Goal: Information Seeking & Learning: Check status

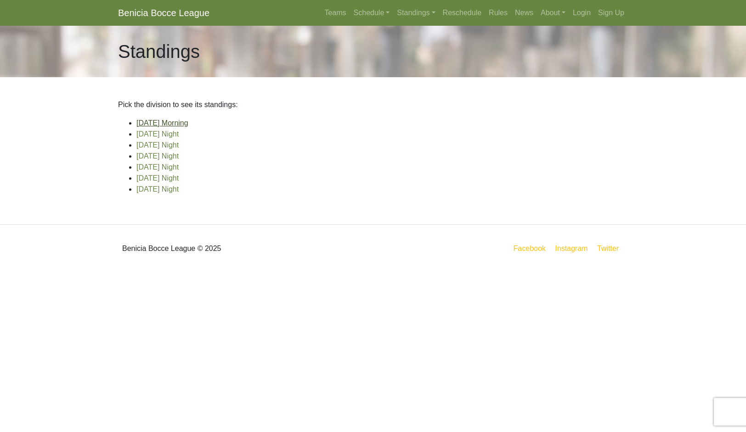
click at [188, 127] on link "[DATE] Morning" at bounding box center [162, 123] width 52 height 8
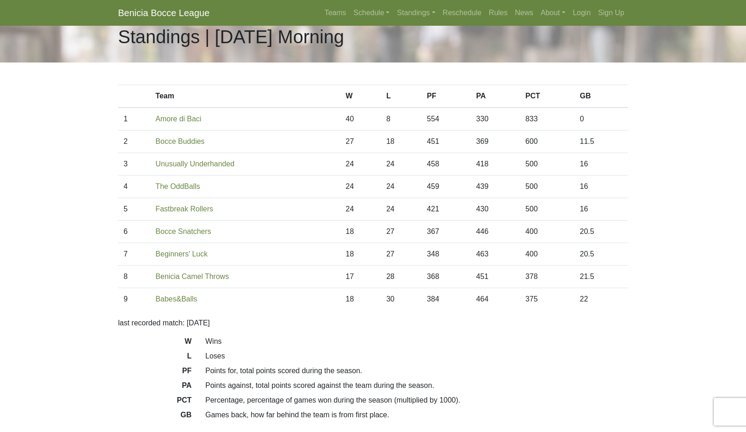
scroll to position [17, 0]
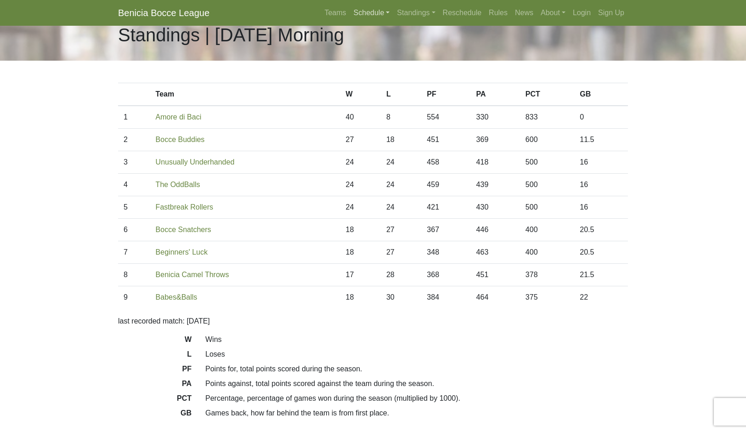
click at [358, 21] on link "Schedule" at bounding box center [372, 13] width 44 height 18
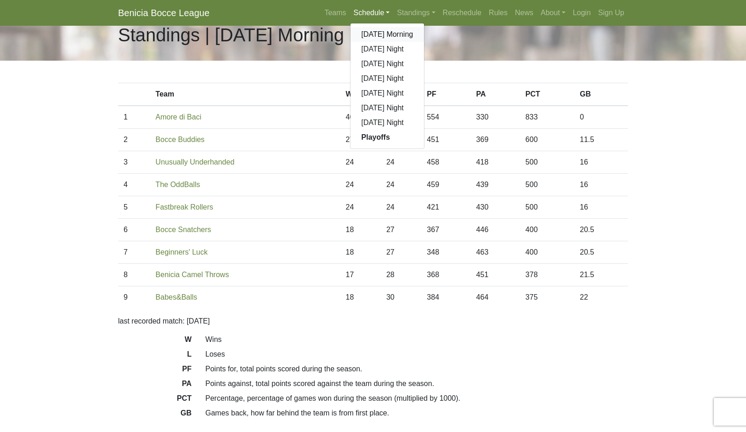
click at [406, 42] on link "[DATE] Morning" at bounding box center [388, 34] width 74 height 15
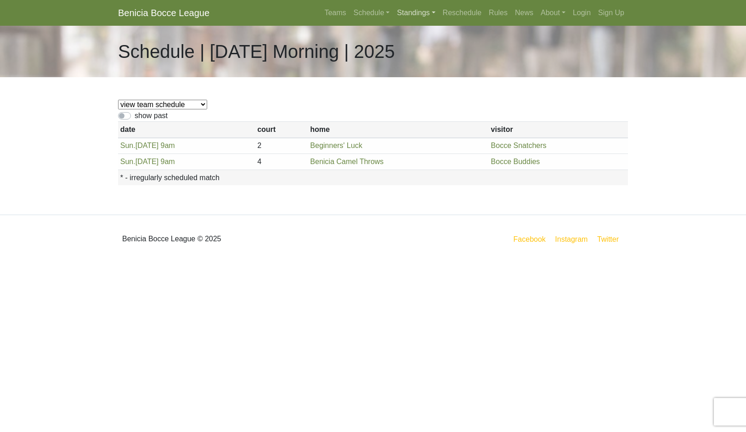
click at [439, 20] on link "Standings" at bounding box center [415, 13] width 45 height 18
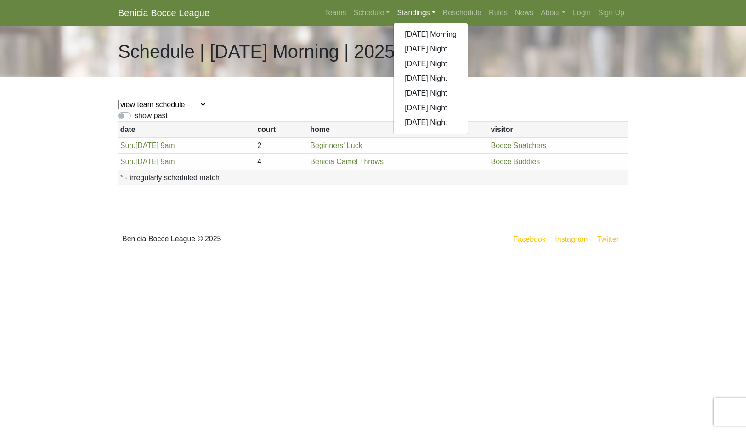
click at [462, 130] on link "[DATE] Night" at bounding box center [431, 122] width 74 height 15
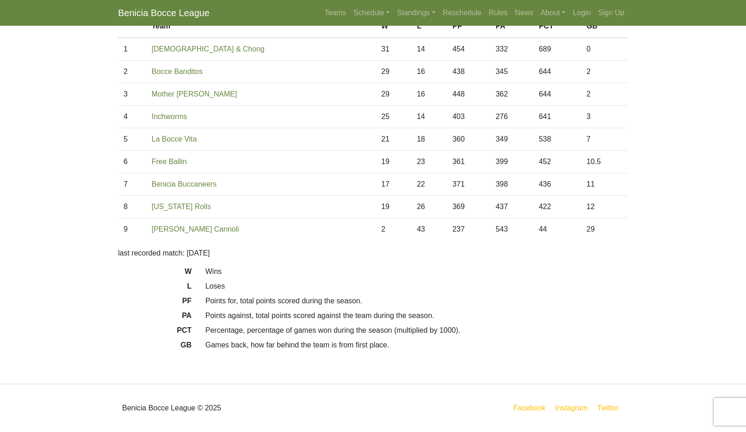
scroll to position [101, 0]
click at [439, 21] on link "Standings" at bounding box center [415, 13] width 45 height 18
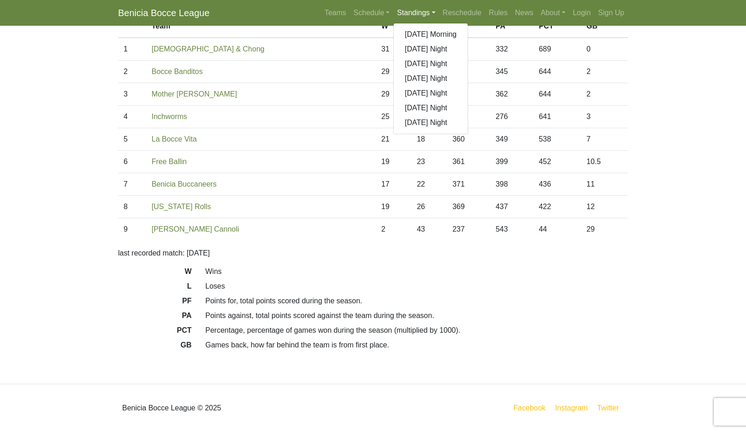
click at [468, 57] on link "[DATE] Night" at bounding box center [431, 49] width 74 height 15
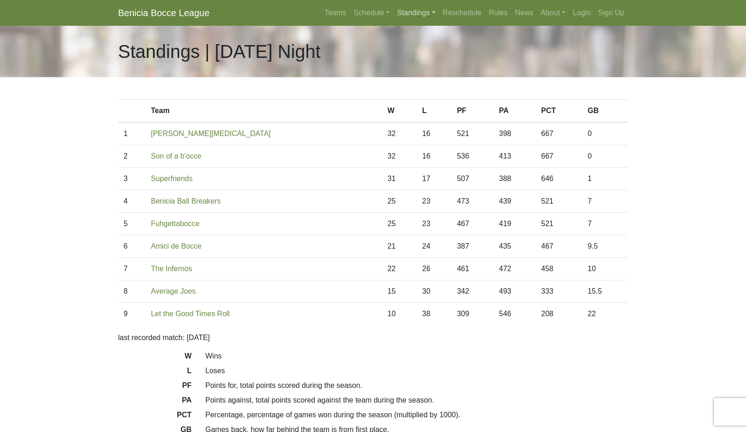
click at [439, 17] on link "Standings" at bounding box center [415, 13] width 45 height 18
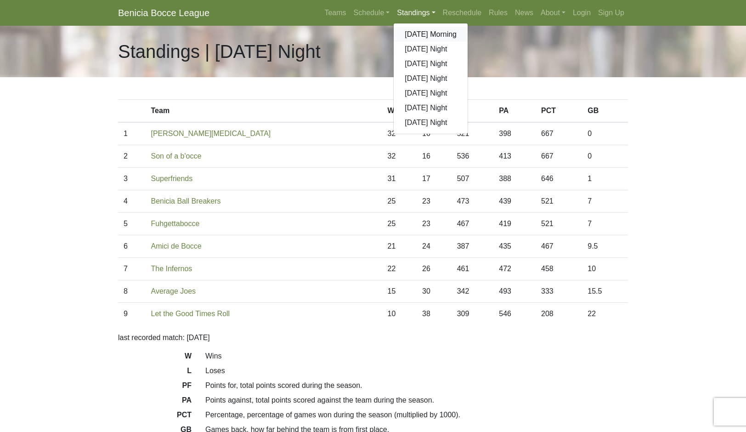
click at [468, 42] on link "[DATE] Morning" at bounding box center [431, 34] width 74 height 15
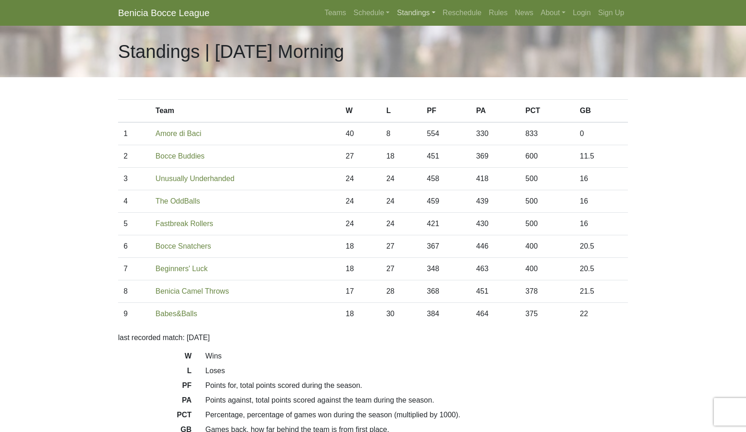
click at [439, 21] on link "Standings" at bounding box center [415, 13] width 45 height 18
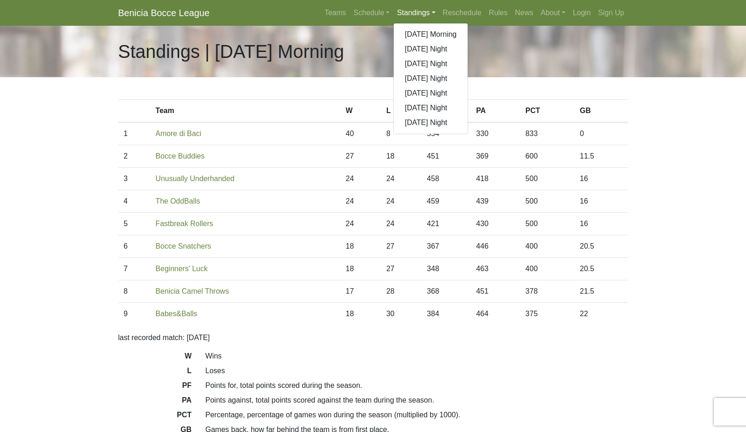
click at [457, 86] on link "[DATE] Night" at bounding box center [431, 78] width 74 height 15
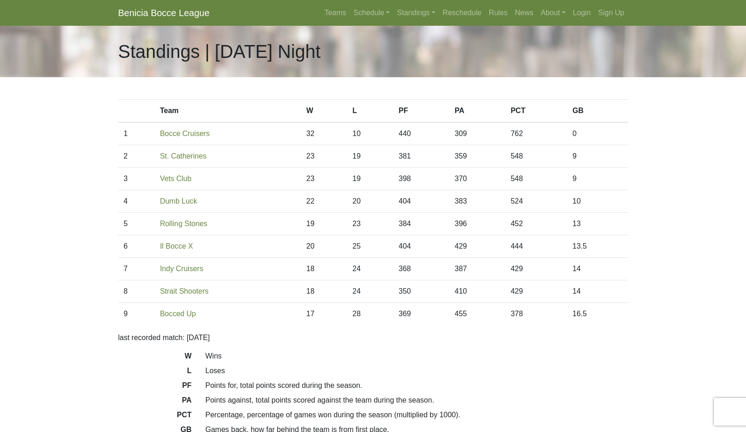
click at [438, 20] on link "Standings" at bounding box center [415, 13] width 45 height 18
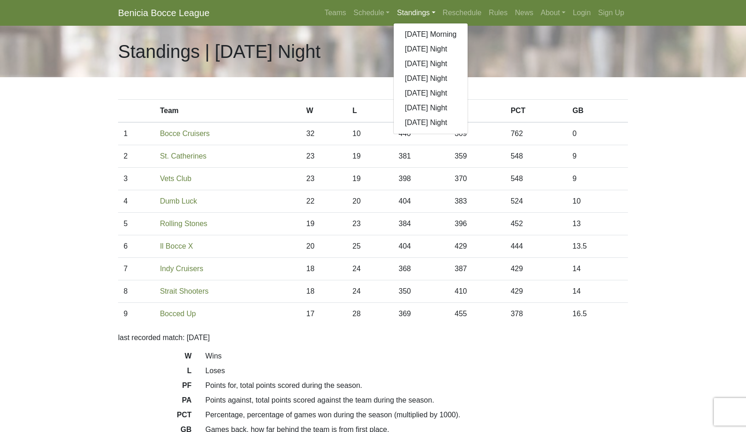
click at [352, 21] on link "Schedule" at bounding box center [372, 13] width 44 height 18
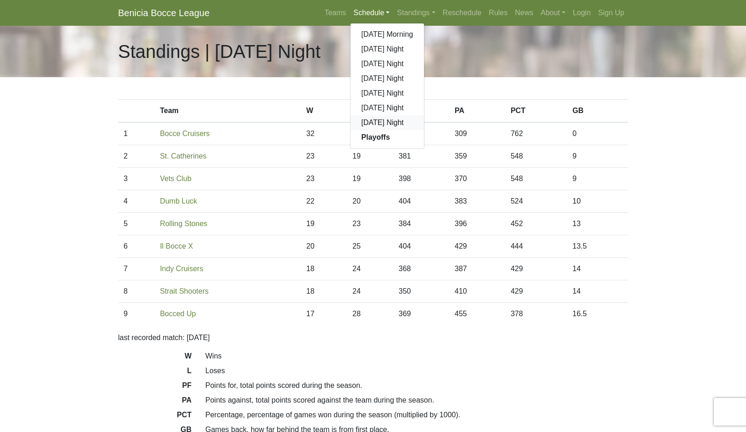
click at [363, 130] on link "[DATE] Night" at bounding box center [388, 122] width 74 height 15
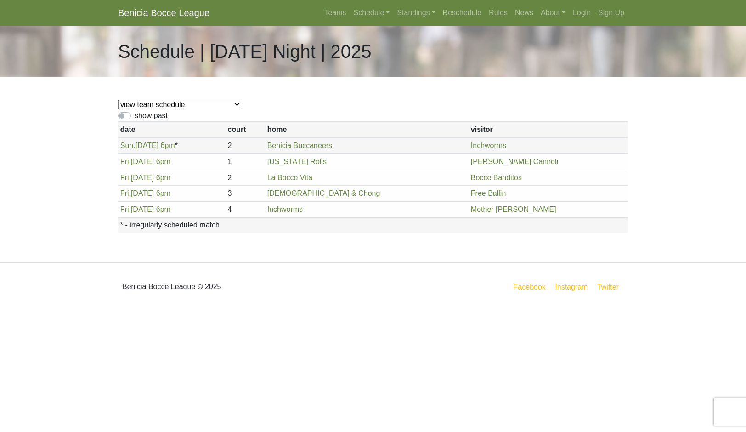
click at [168, 121] on label "show past" at bounding box center [151, 115] width 33 height 11
click at [141, 116] on input "show past" at bounding box center [138, 113] width 6 height 6
checkbox input "true"
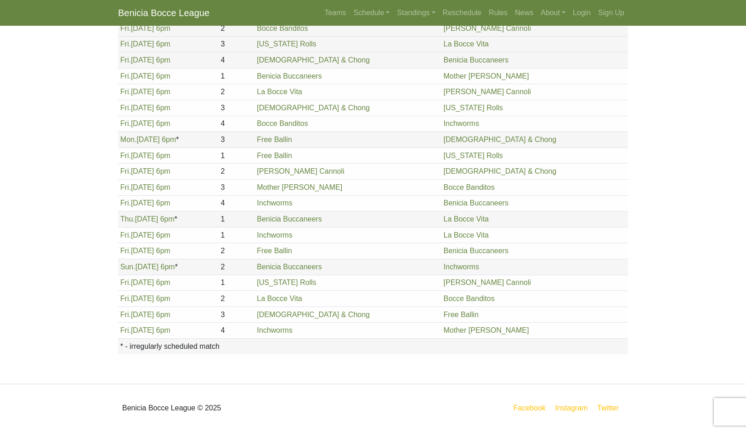
scroll to position [1826, 5]
click at [433, 20] on link "Standings" at bounding box center [415, 13] width 45 height 18
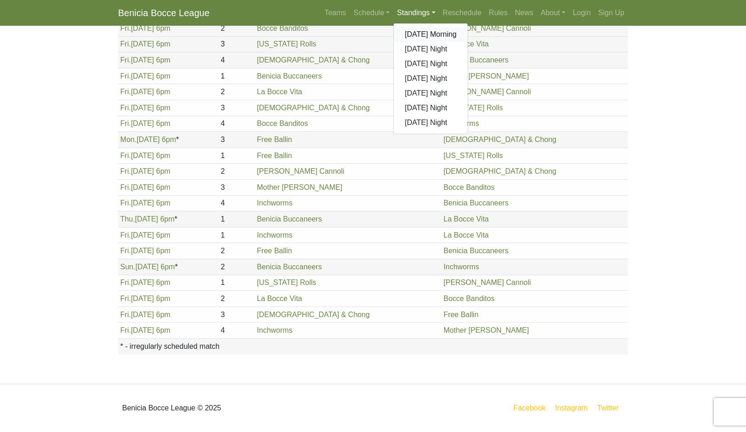
click at [460, 42] on link "[DATE] Morning" at bounding box center [431, 34] width 74 height 15
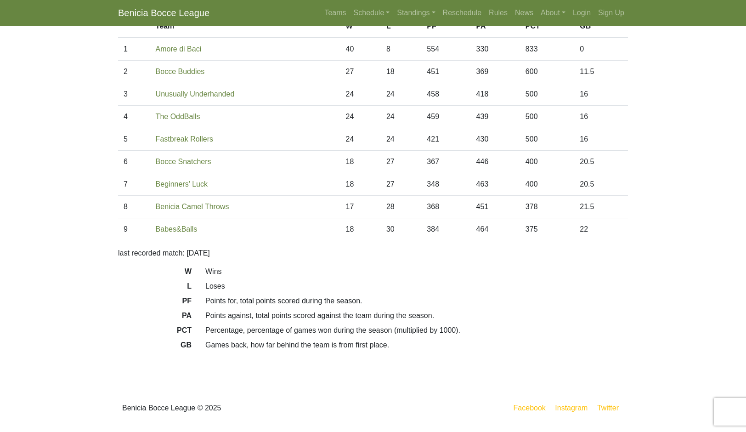
scroll to position [170, 0]
click at [422, 22] on link "Standings" at bounding box center [415, 13] width 45 height 18
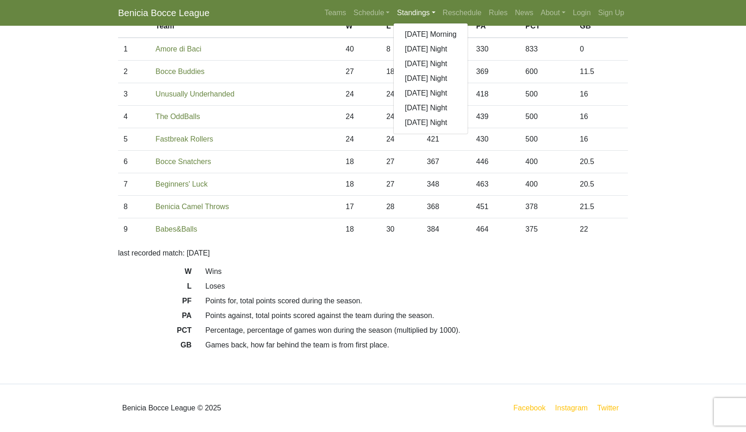
click at [448, 130] on link "[DATE] Night" at bounding box center [431, 122] width 74 height 15
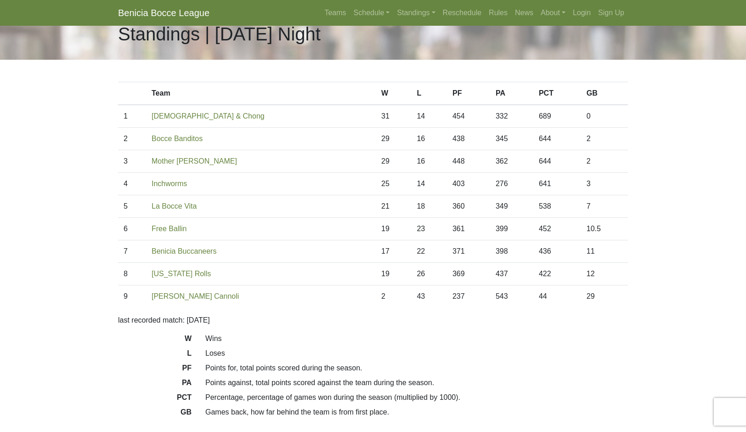
scroll to position [17, 0]
click at [439, 22] on link "Standings" at bounding box center [415, 13] width 45 height 18
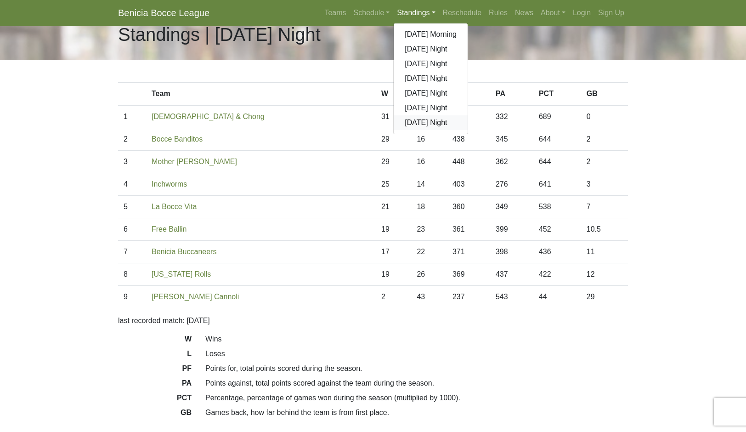
click at [463, 130] on link "[DATE] Night" at bounding box center [431, 122] width 74 height 15
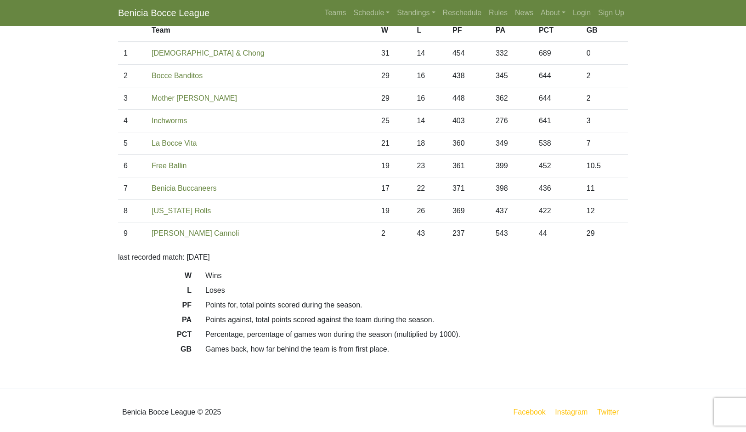
scroll to position [78, 0]
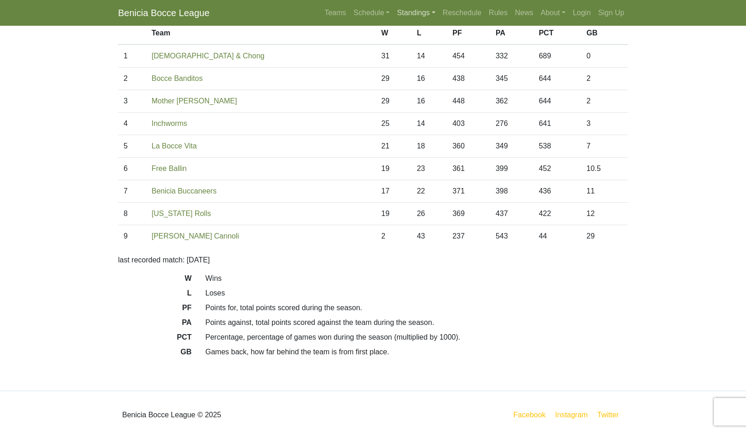
click at [439, 17] on link "Standings" at bounding box center [415, 13] width 45 height 18
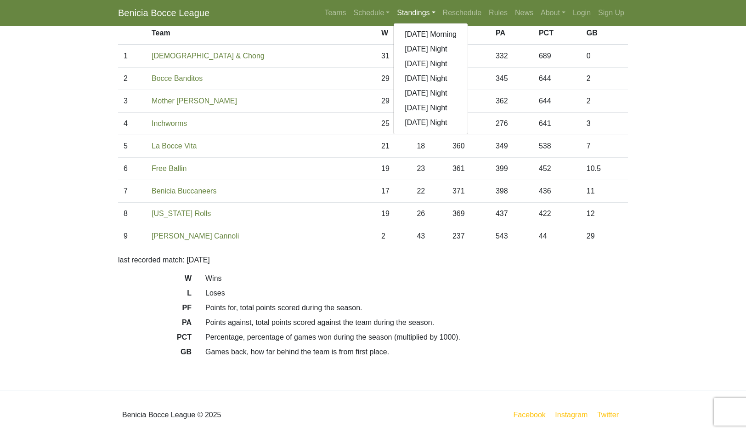
click at [468, 42] on link "[DATE] Morning" at bounding box center [431, 34] width 74 height 15
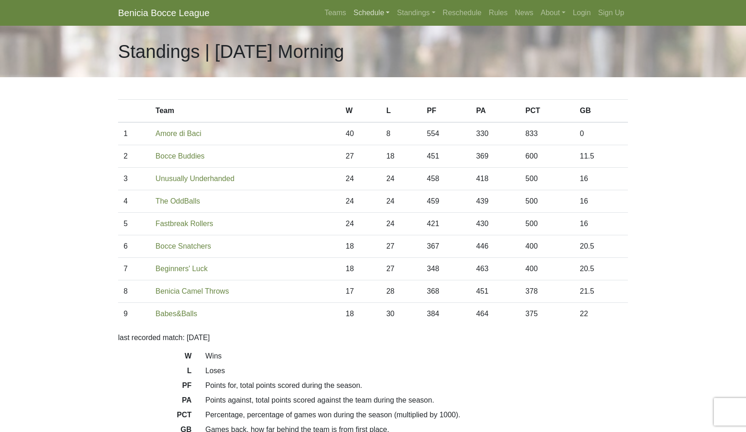
click at [361, 22] on link "Schedule" at bounding box center [372, 13] width 44 height 18
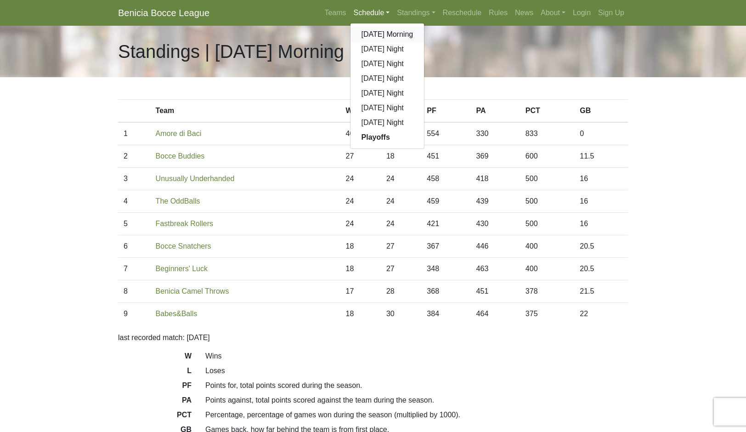
click at [392, 42] on link "[DATE] Morning" at bounding box center [388, 34] width 74 height 15
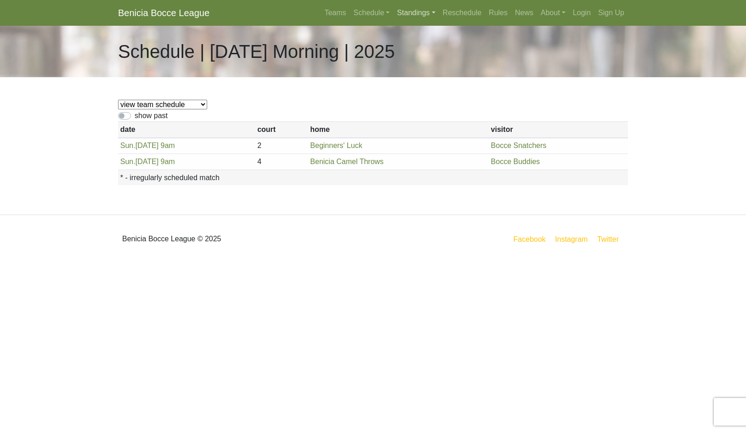
click at [430, 18] on link "Standings" at bounding box center [415, 13] width 45 height 18
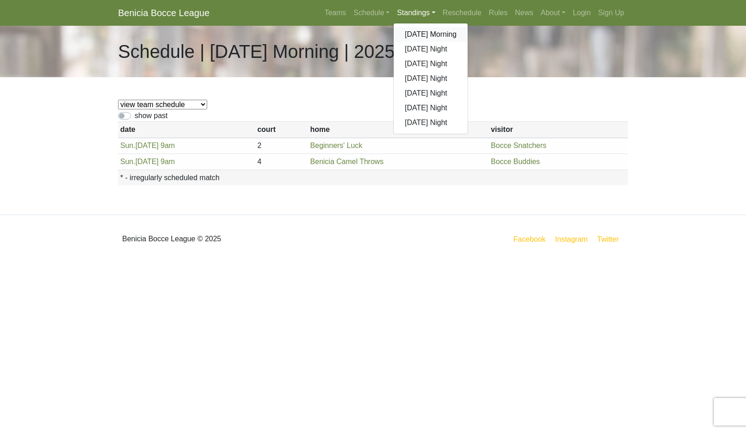
click at [468, 42] on link "[DATE] Morning" at bounding box center [431, 34] width 74 height 15
